Goal: Task Accomplishment & Management: Manage account settings

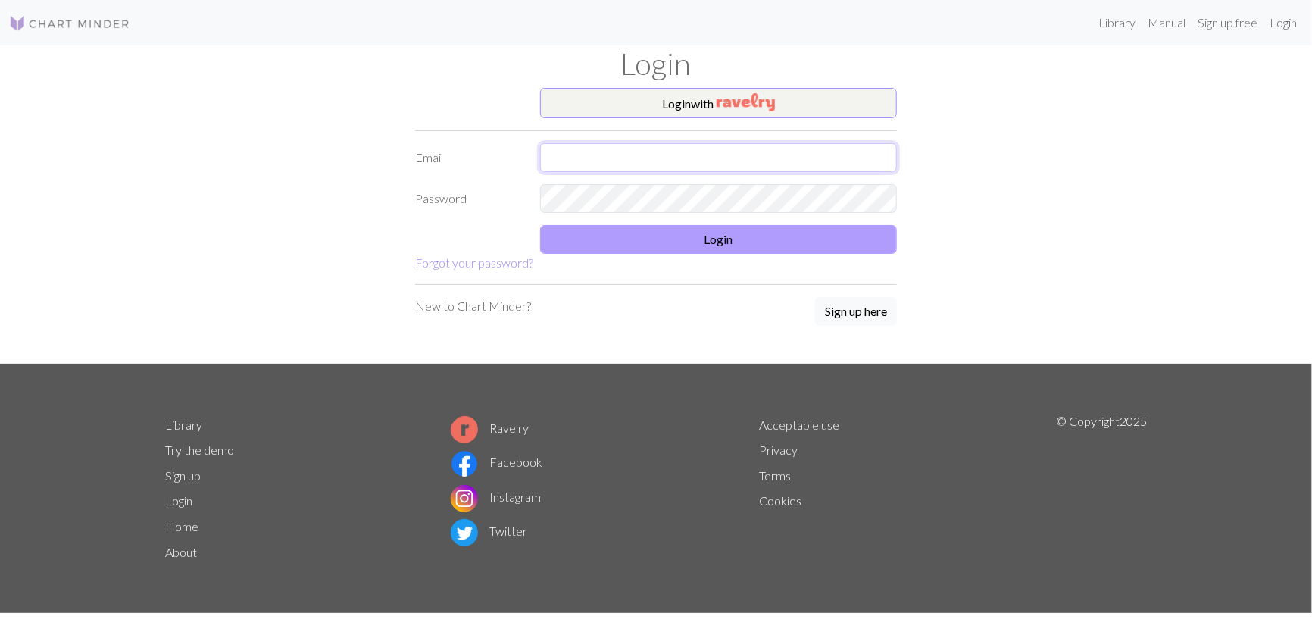
type input "[EMAIL_ADDRESS][DOMAIN_NAME]"
click at [701, 249] on button "Login" at bounding box center [718, 239] width 357 height 29
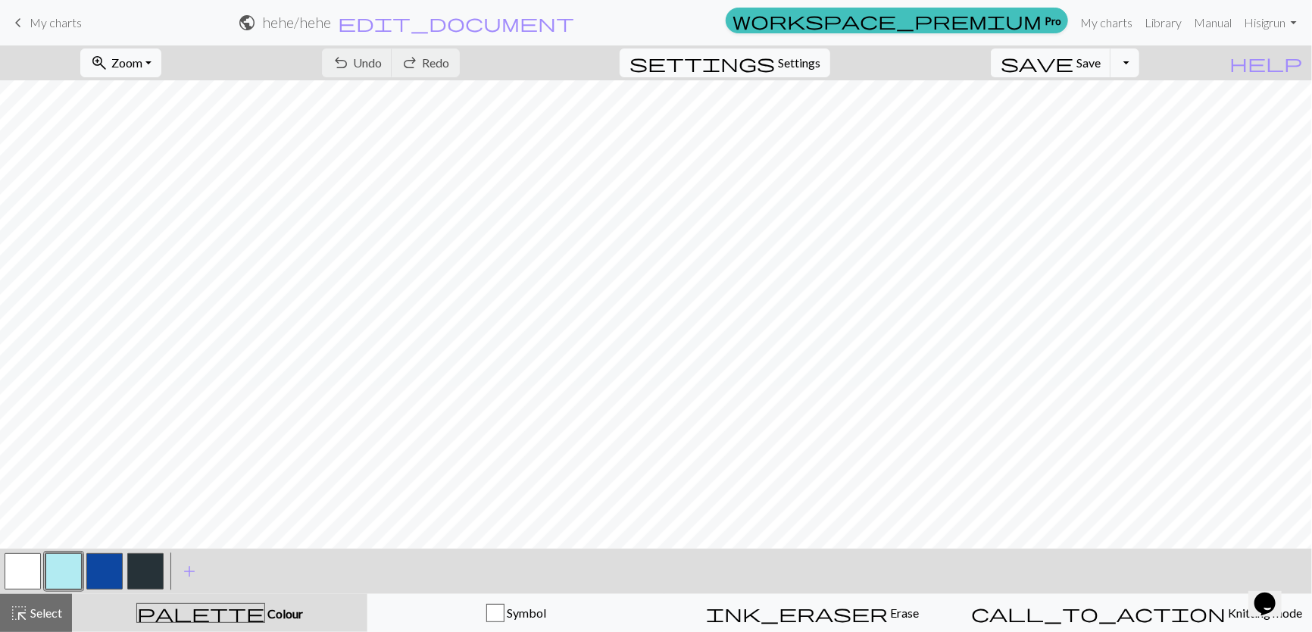
click at [58, 23] on span "My charts" at bounding box center [56, 22] width 52 height 14
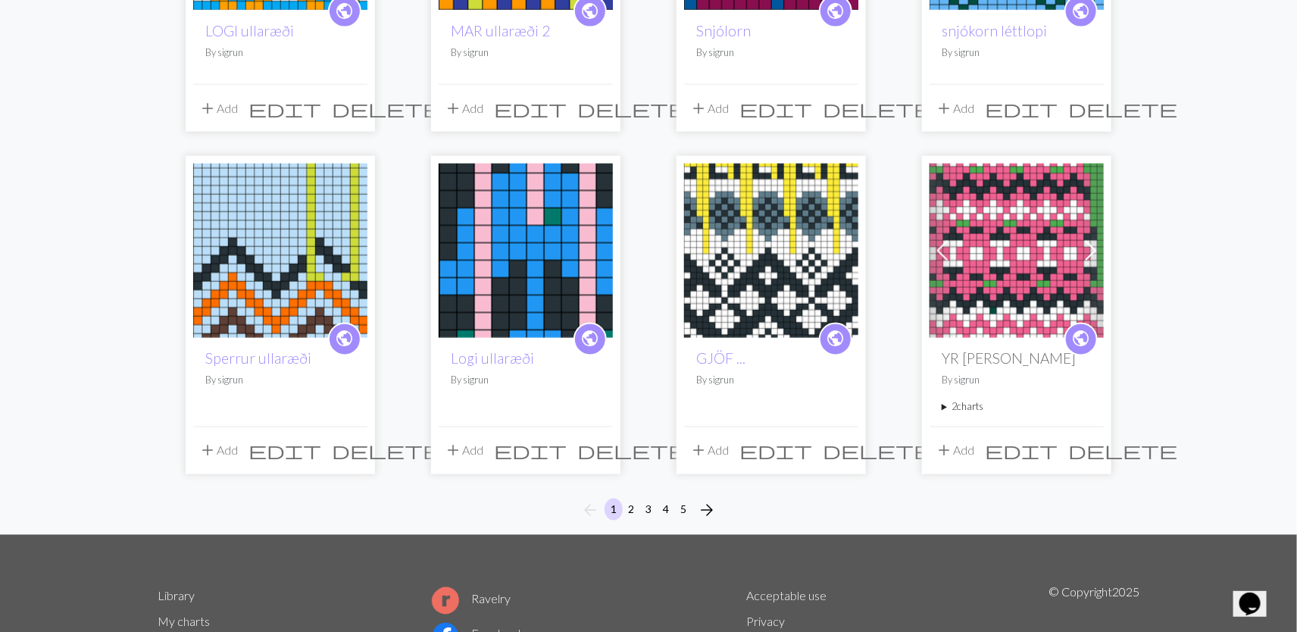
scroll to position [1111, 0]
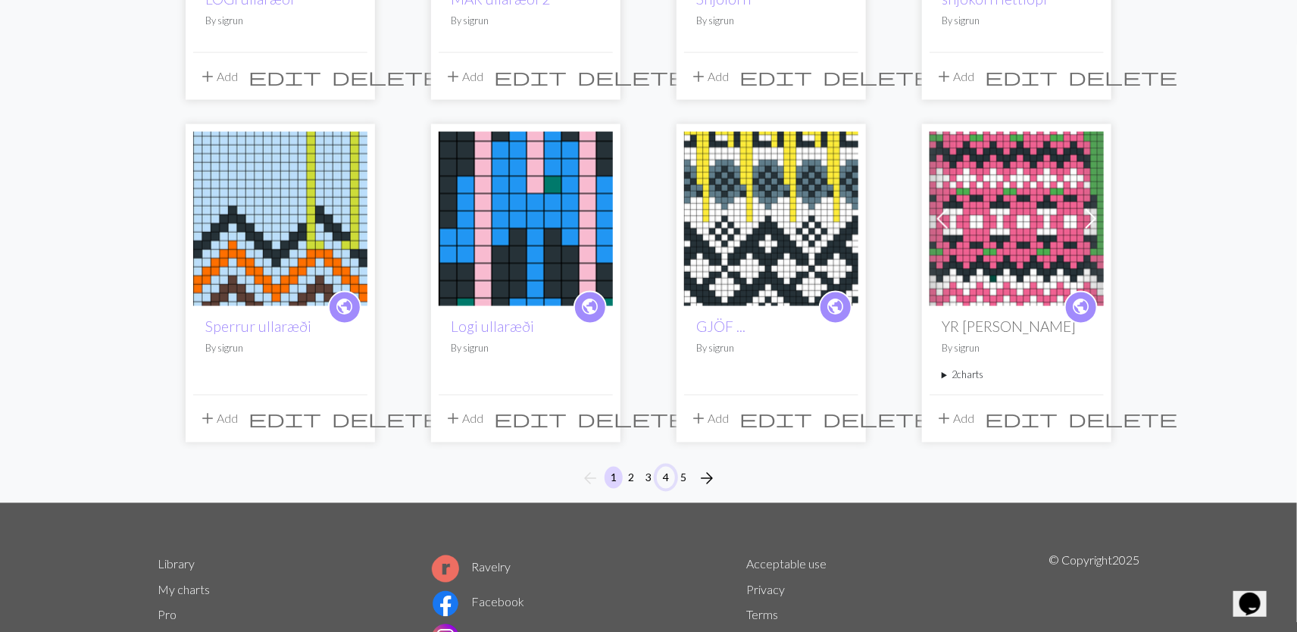
click at [665, 467] on button "4" at bounding box center [666, 478] width 18 height 22
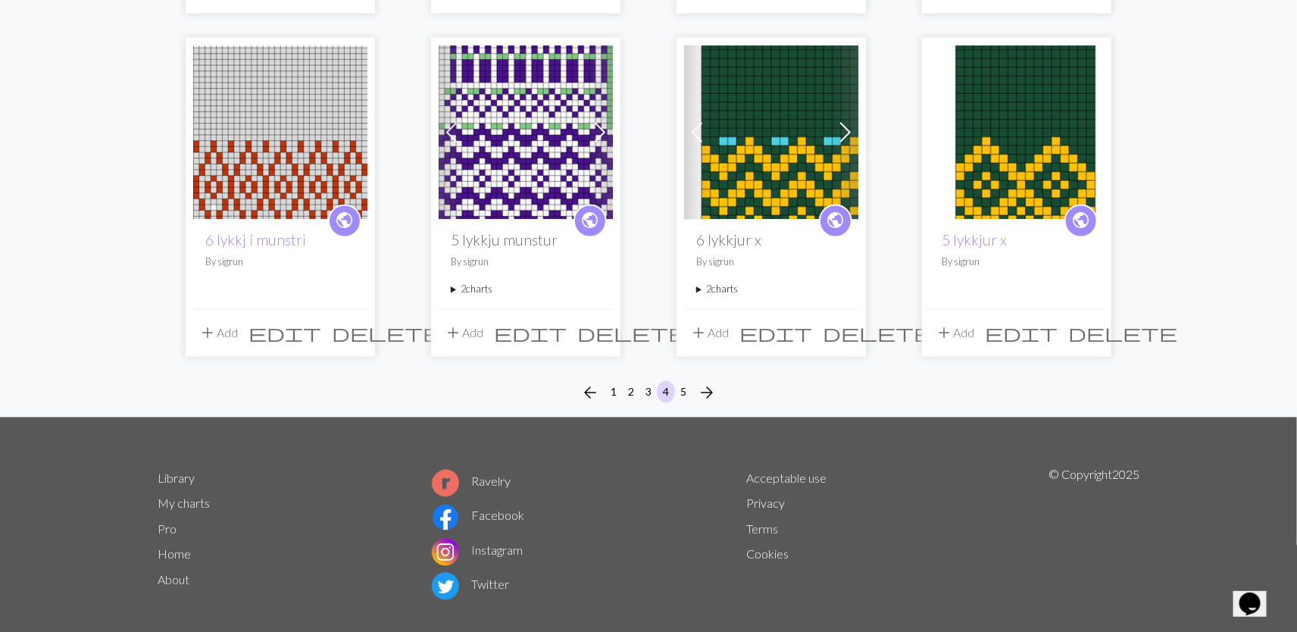
scroll to position [1207, 0]
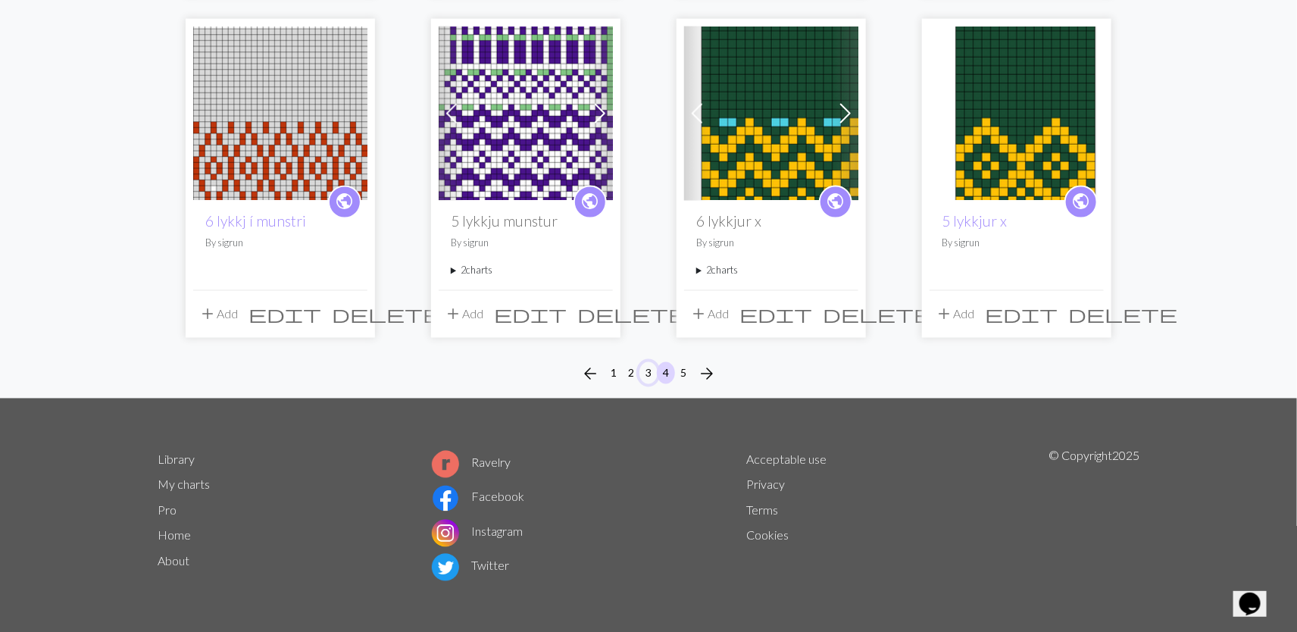
click at [647, 375] on button "3" at bounding box center [649, 373] width 18 height 22
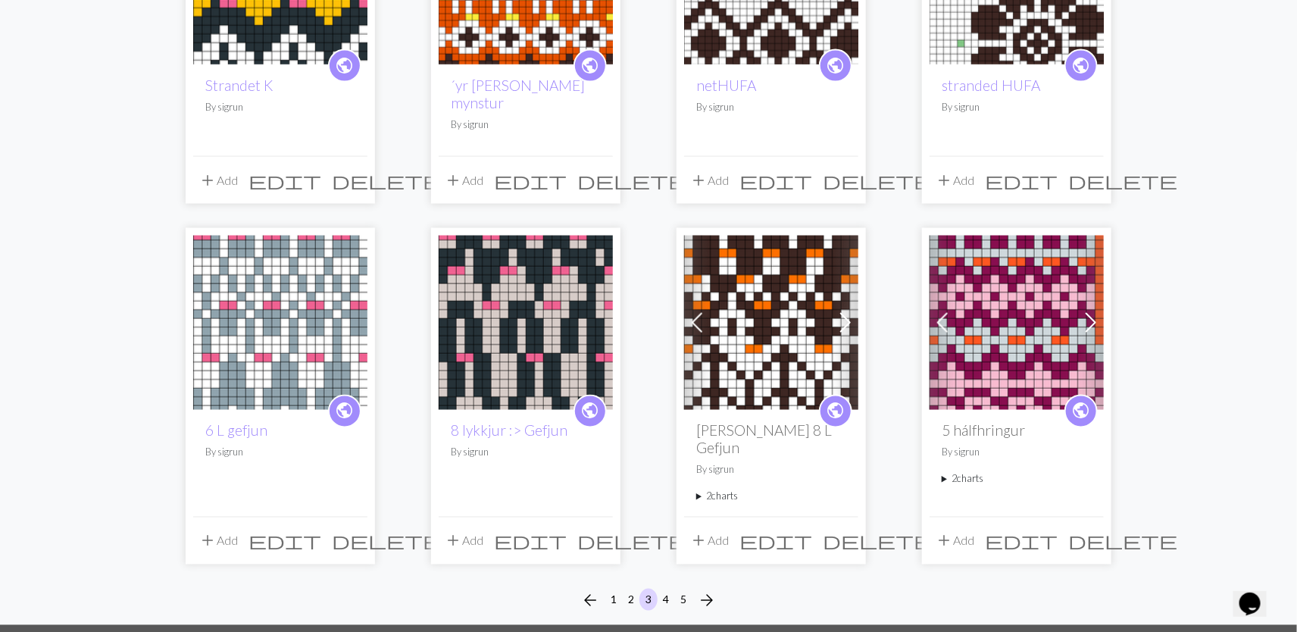
scroll to position [1010, 0]
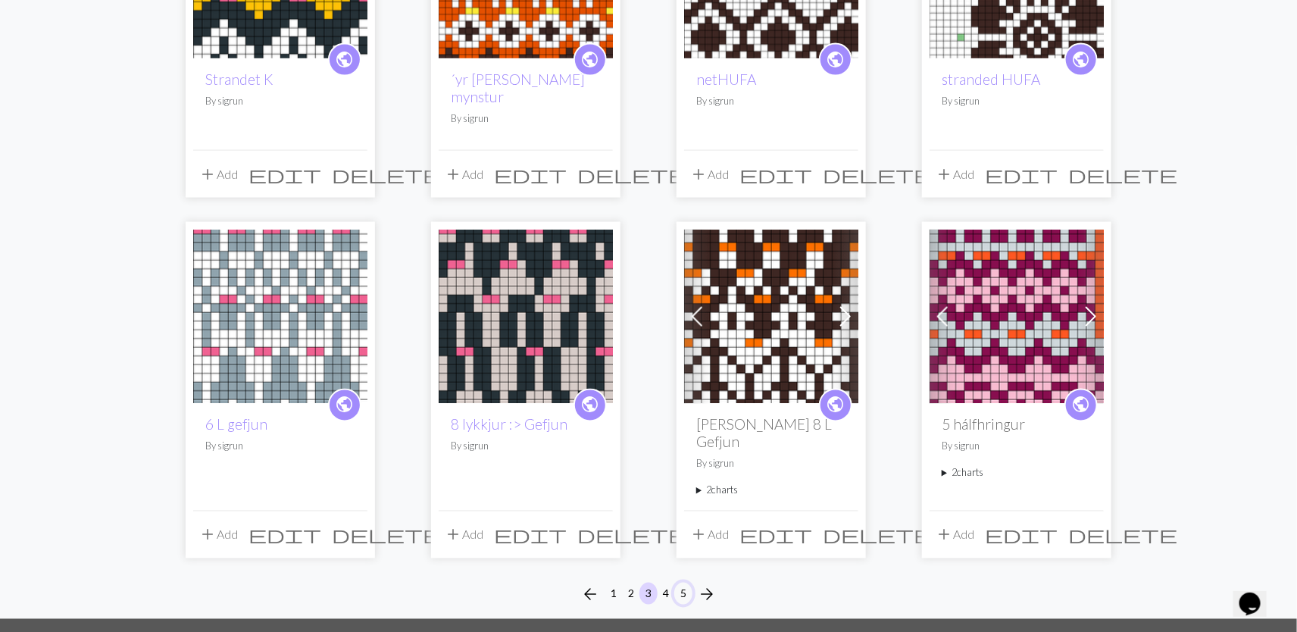
click at [680, 583] on button "5" at bounding box center [683, 594] width 18 height 22
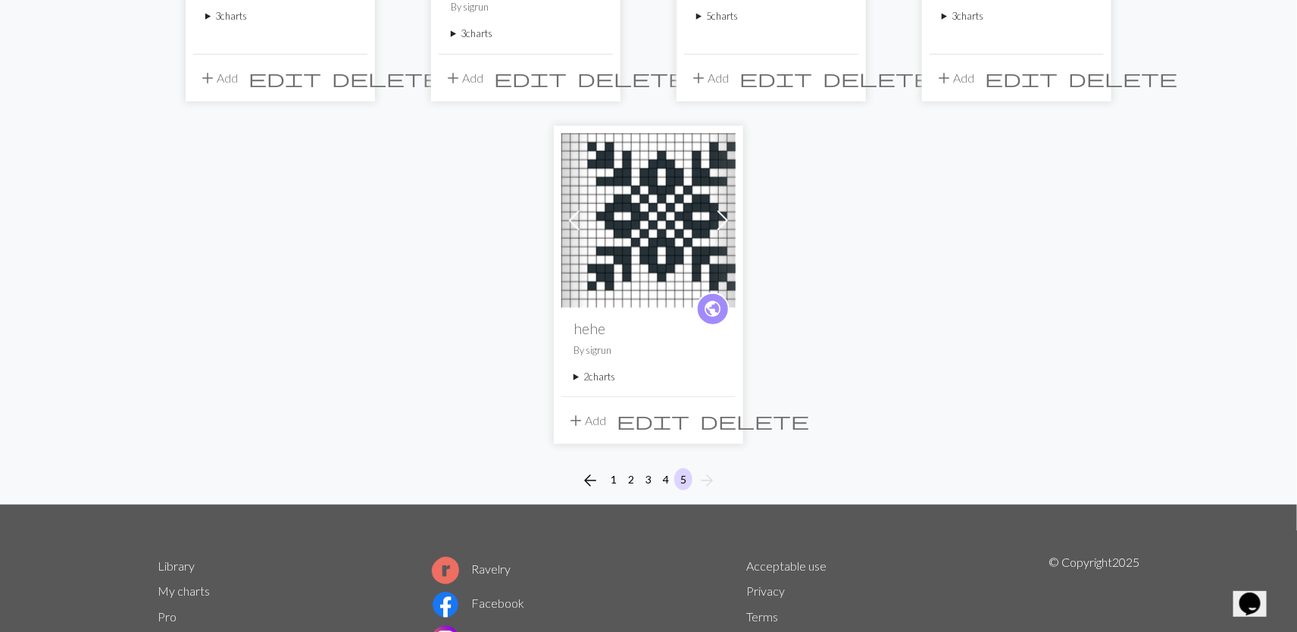
scroll to position [505, 0]
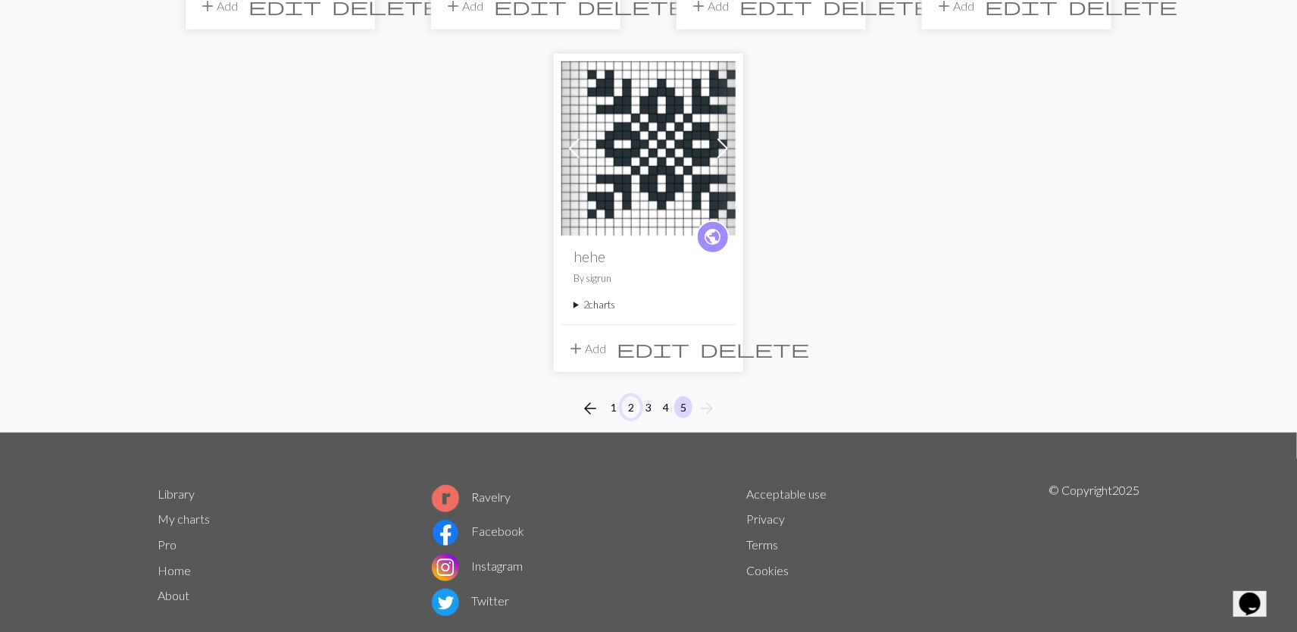
click at [633, 405] on button "2" at bounding box center [631, 407] width 18 height 22
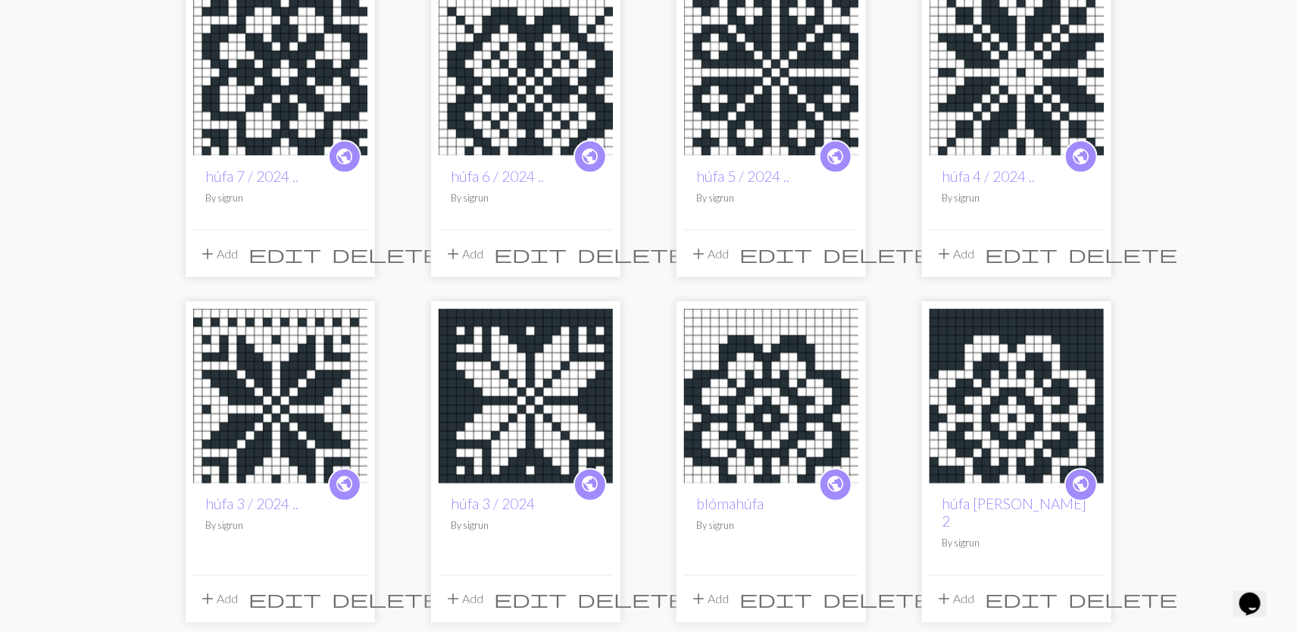
scroll to position [1111, 0]
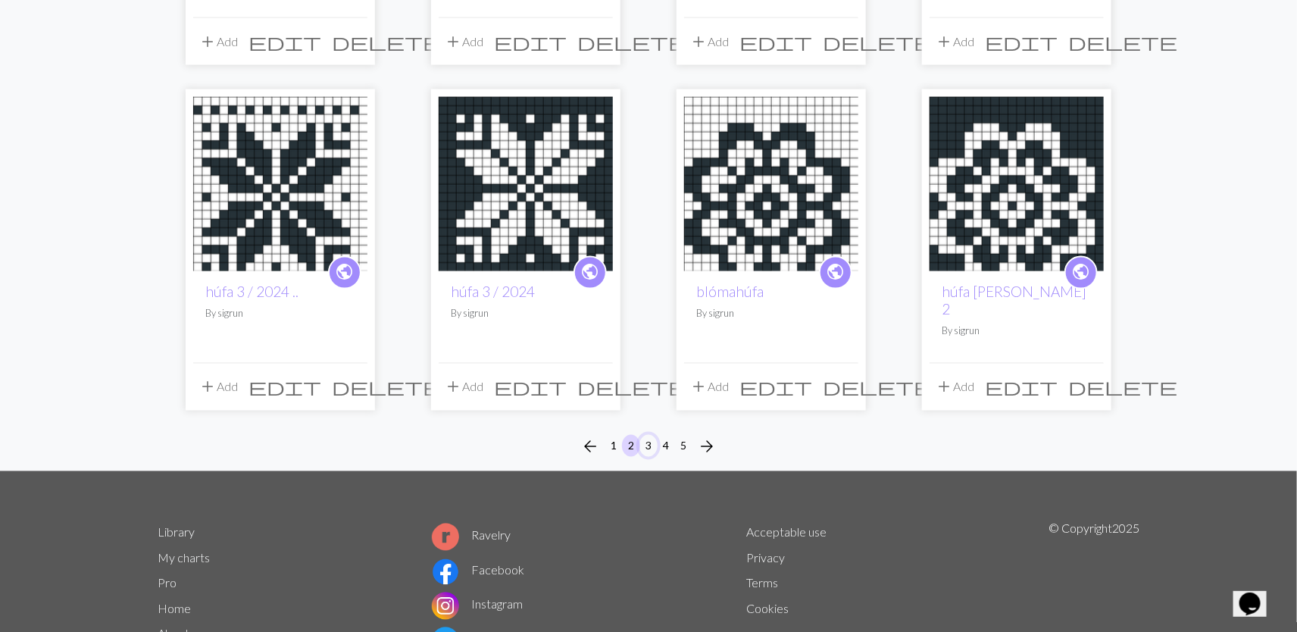
click at [648, 435] on button "3" at bounding box center [649, 446] width 18 height 22
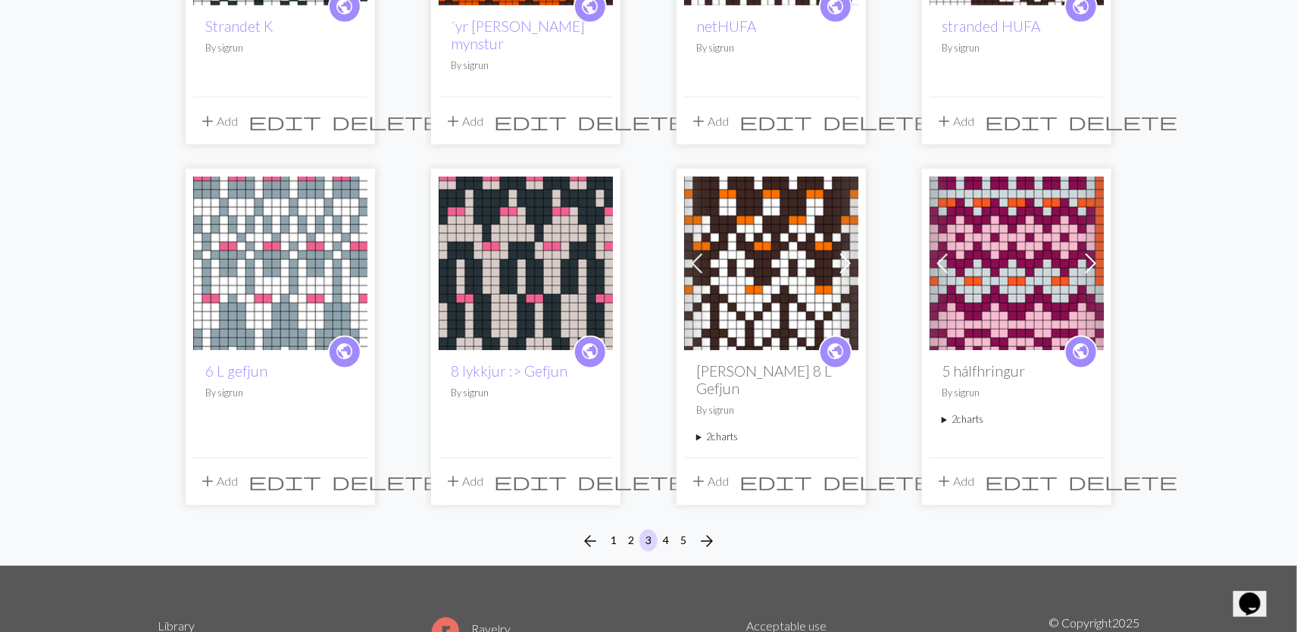
scroll to position [1111, 0]
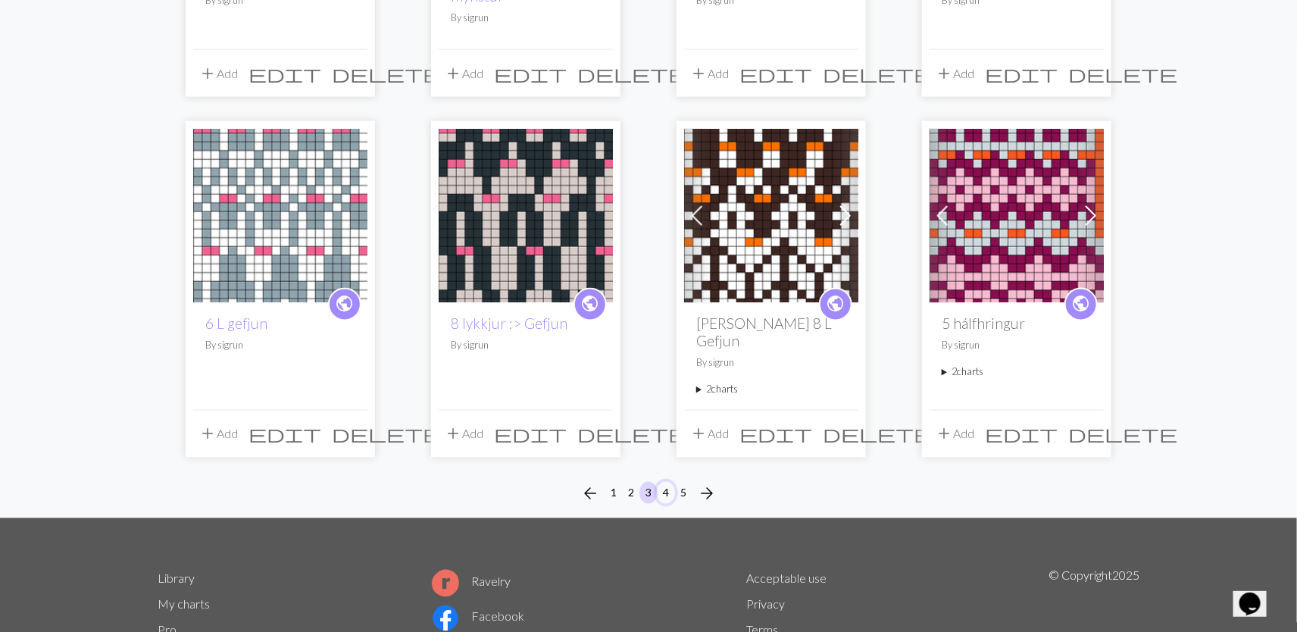
click at [665, 482] on button "4" at bounding box center [666, 493] width 18 height 22
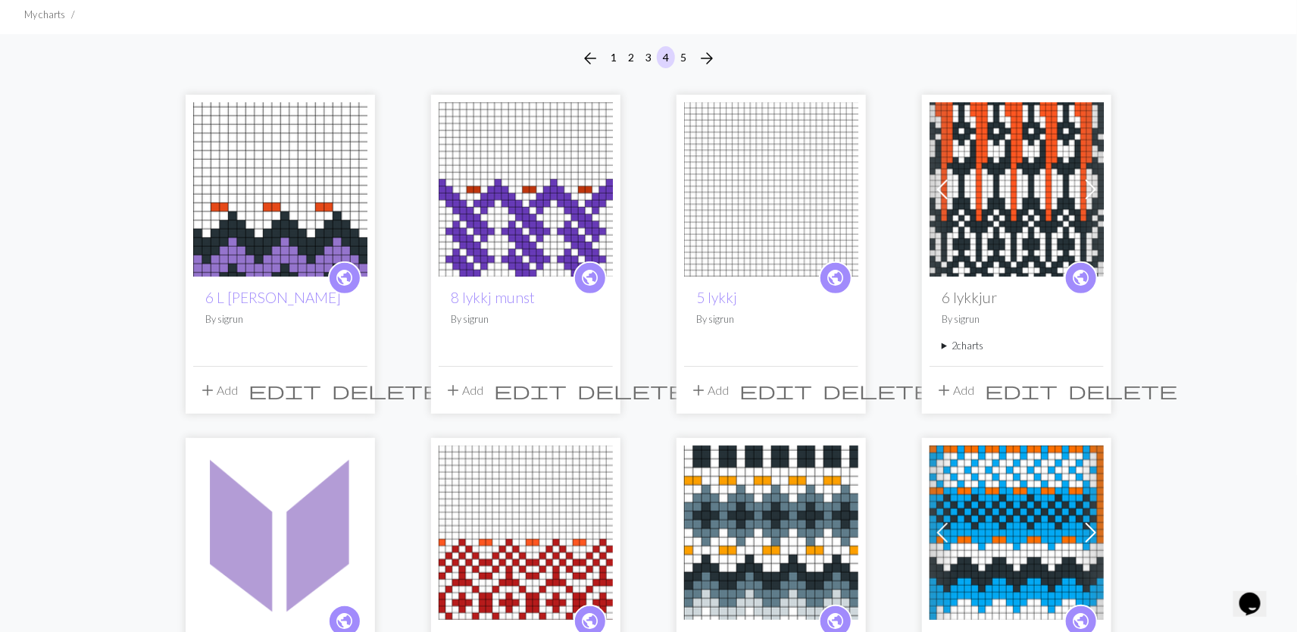
scroll to position [202, 0]
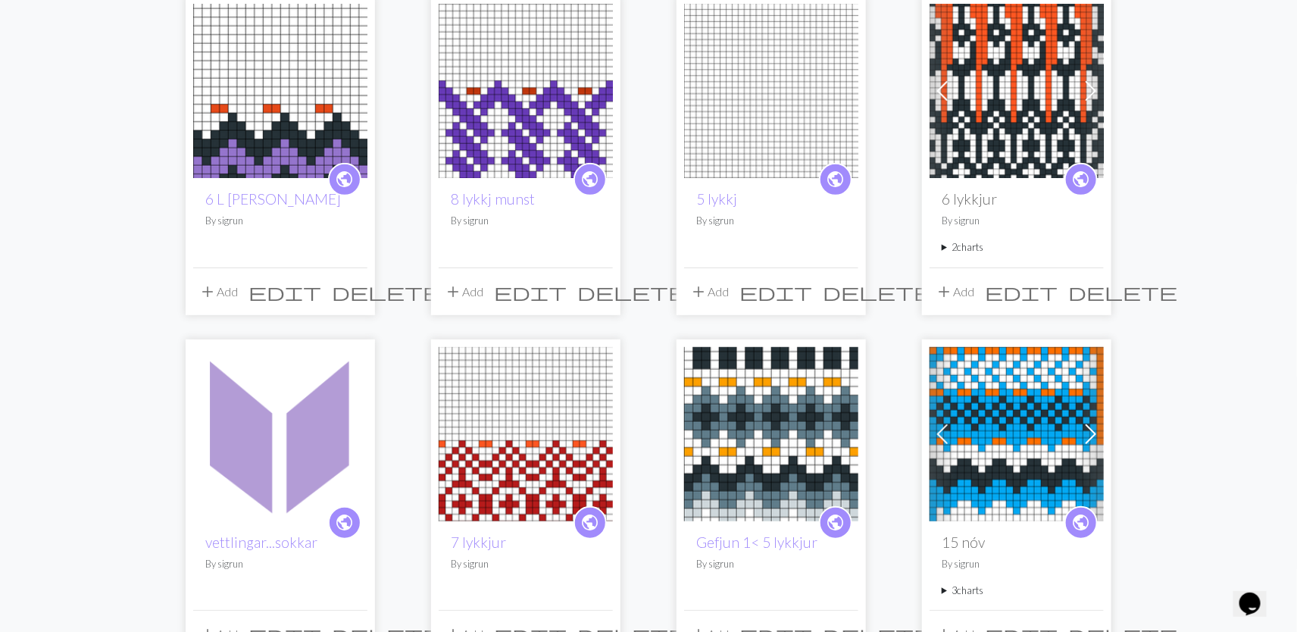
click at [1009, 412] on img at bounding box center [1017, 434] width 174 height 174
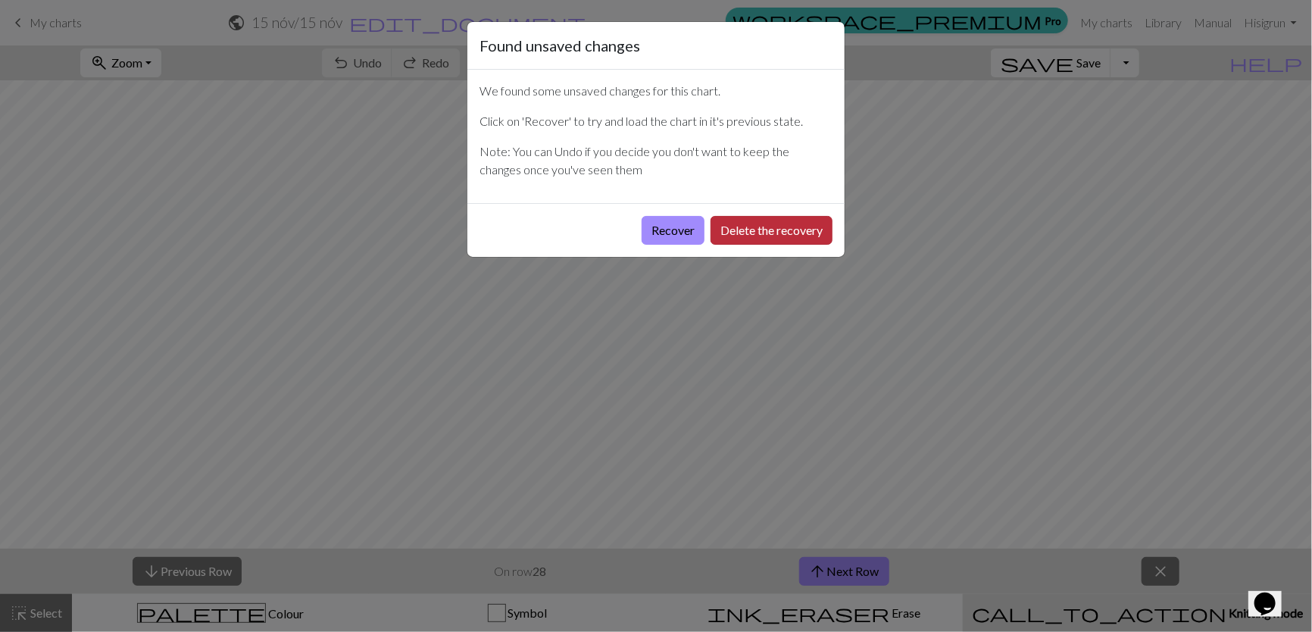
click at [771, 228] on button "Delete the recovery" at bounding box center [772, 230] width 122 height 29
